Goal: Share content

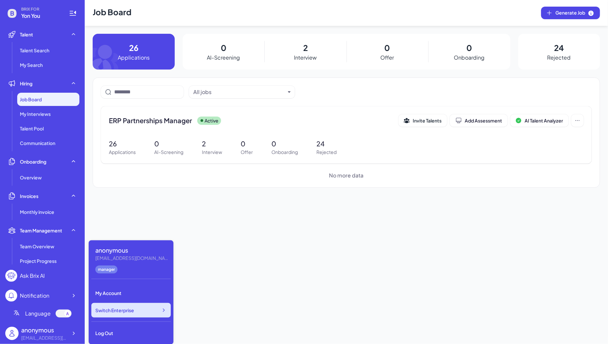
click at [117, 308] on span "Switch Enterprise" at bounding box center [114, 310] width 39 height 7
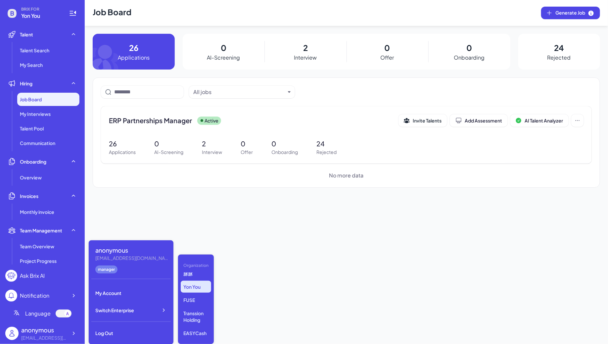
click at [204, 326] on div "脉脉 Yon You FUSE Transsion Holding EASYCash" at bounding box center [196, 306] width 30 height 66
click at [204, 331] on p "EASYCash" at bounding box center [196, 333] width 30 height 12
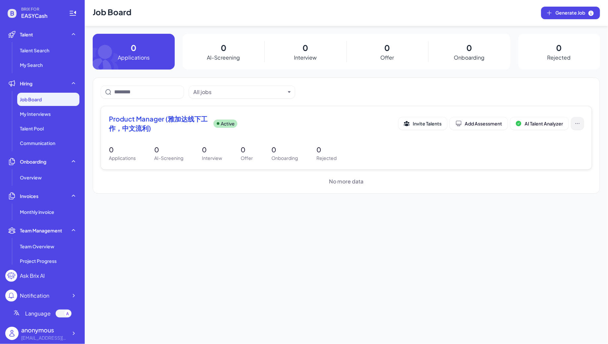
click at [580, 122] on icon at bounding box center [577, 123] width 7 height 7
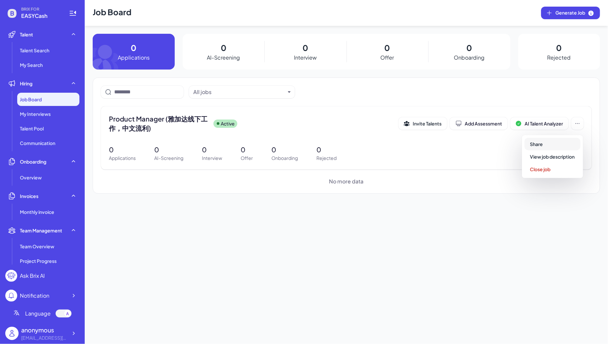
click at [542, 143] on span "Share" at bounding box center [536, 144] width 13 height 6
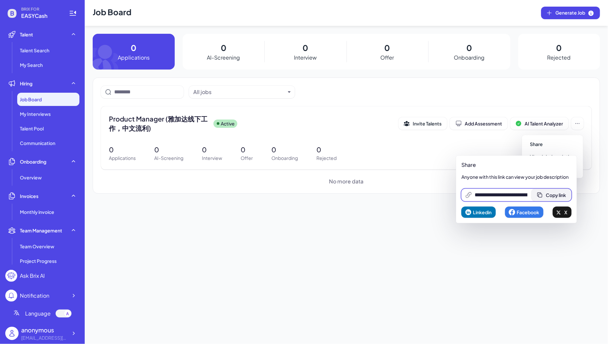
click at [565, 199] on button "Copy link" at bounding box center [552, 195] width 40 height 13
click at [548, 192] on button "Copy link" at bounding box center [556, 195] width 40 height 13
